Goal: Information Seeking & Learning: Learn about a topic

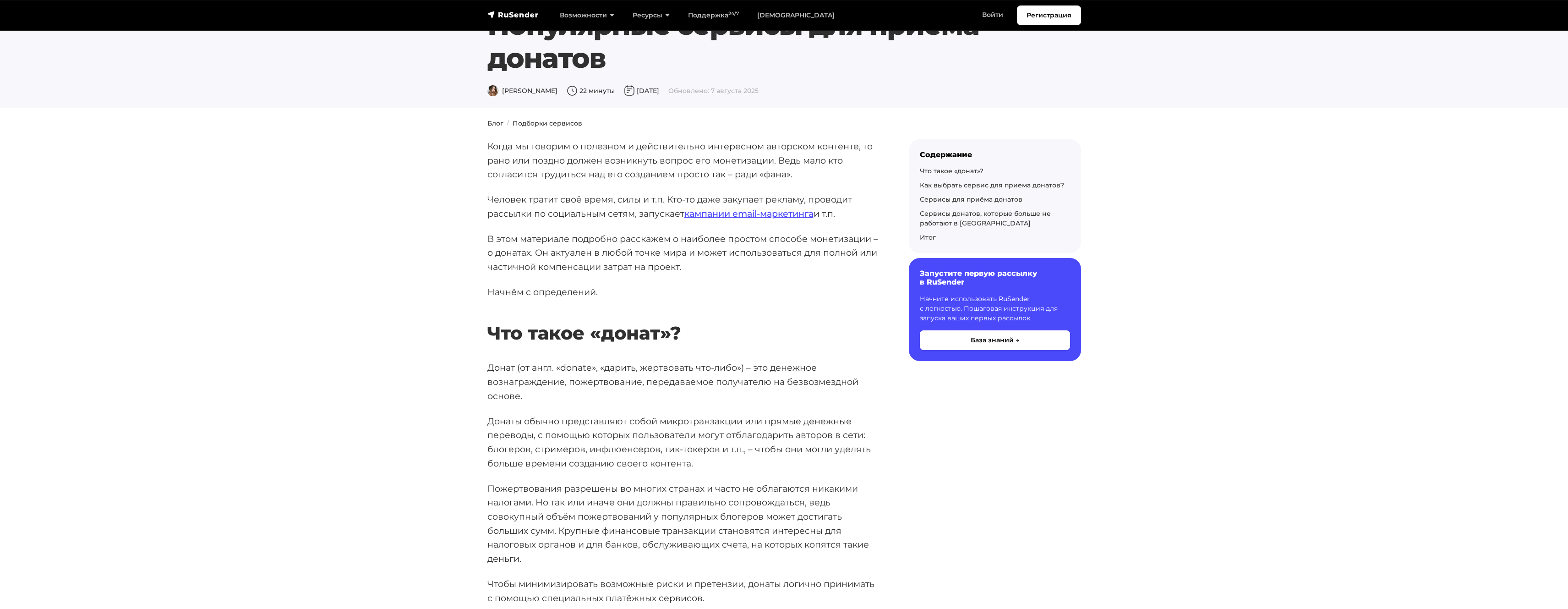
scroll to position [73, 0]
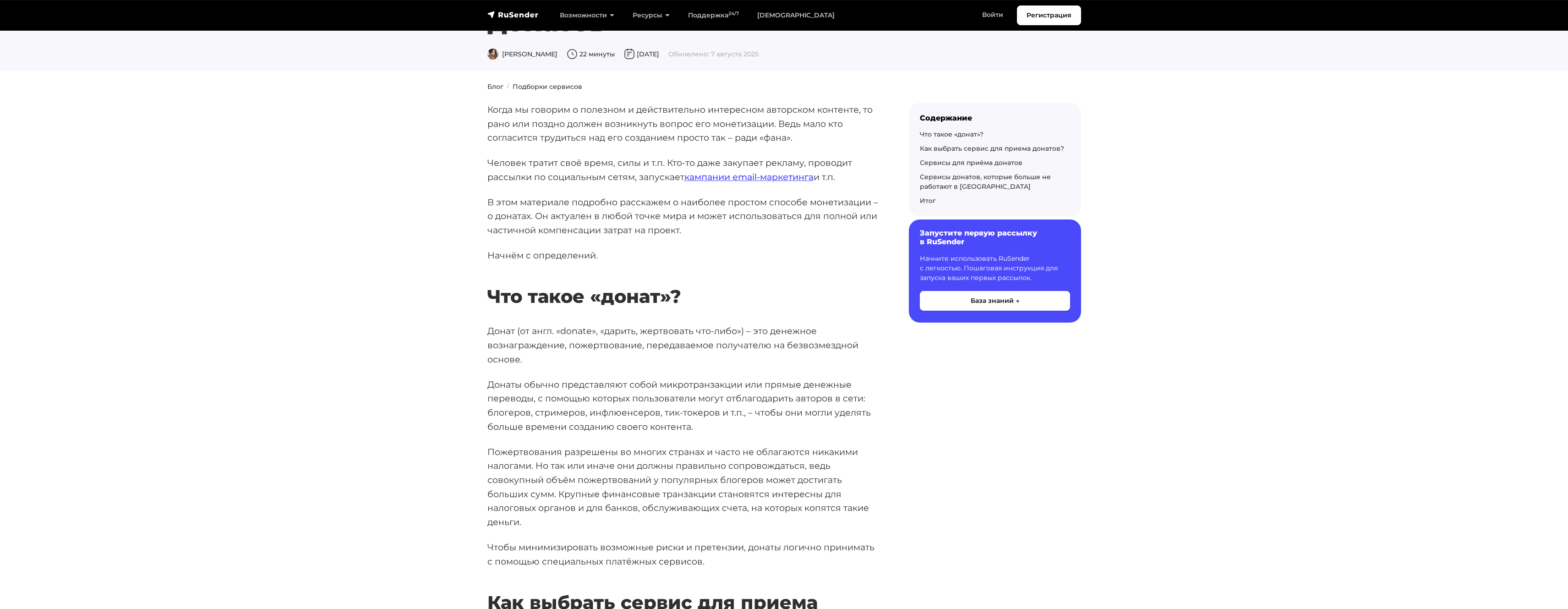
click at [940, 244] on h6 "Запустите первую рассылку в RuSender" at bounding box center [995, 237] width 150 height 17
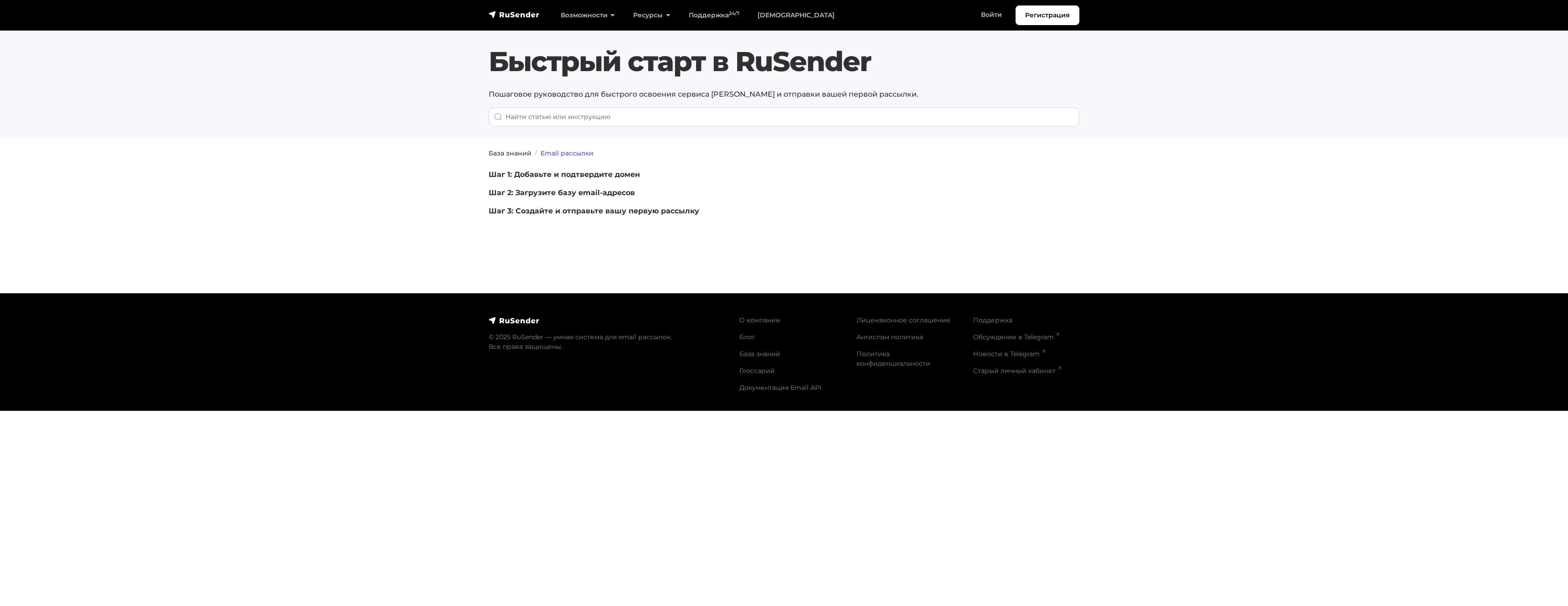
click at [551, 152] on link "Email рассылки" at bounding box center [567, 153] width 53 height 8
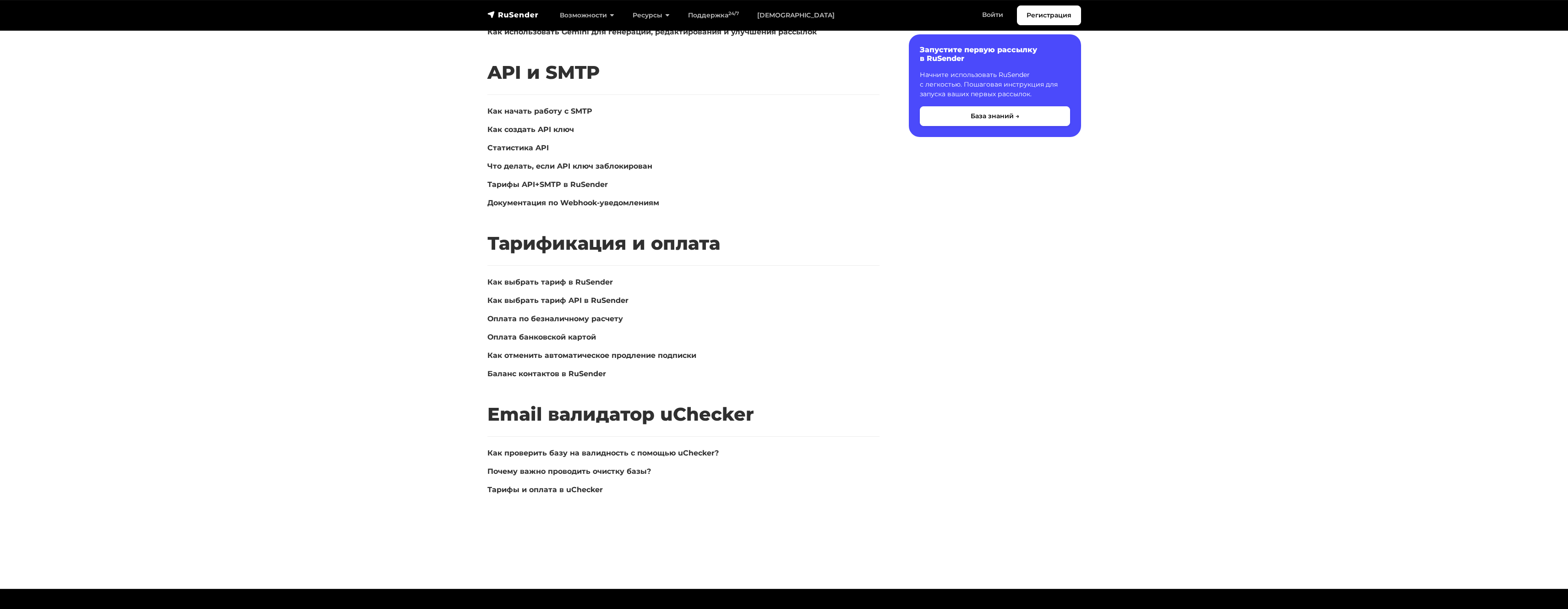
scroll to position [2109, 0]
